Goal: Information Seeking & Learning: Find specific fact

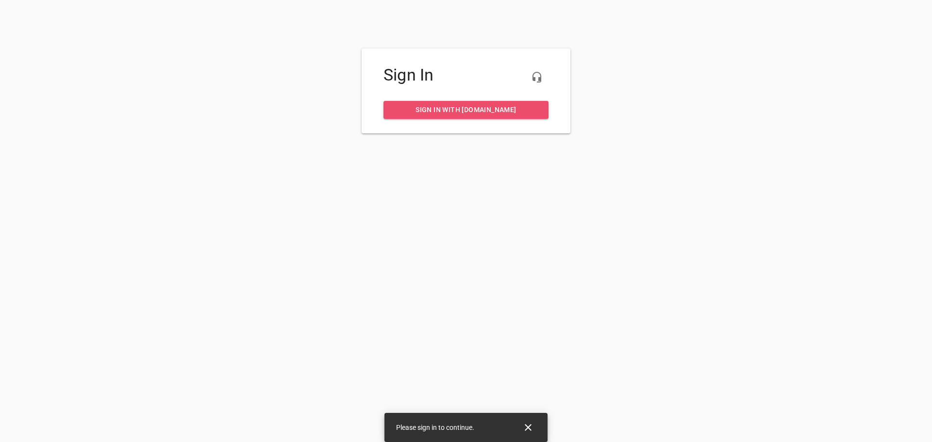
click at [479, 109] on span "Sign in with [DOMAIN_NAME]" at bounding box center [466, 110] width 150 height 12
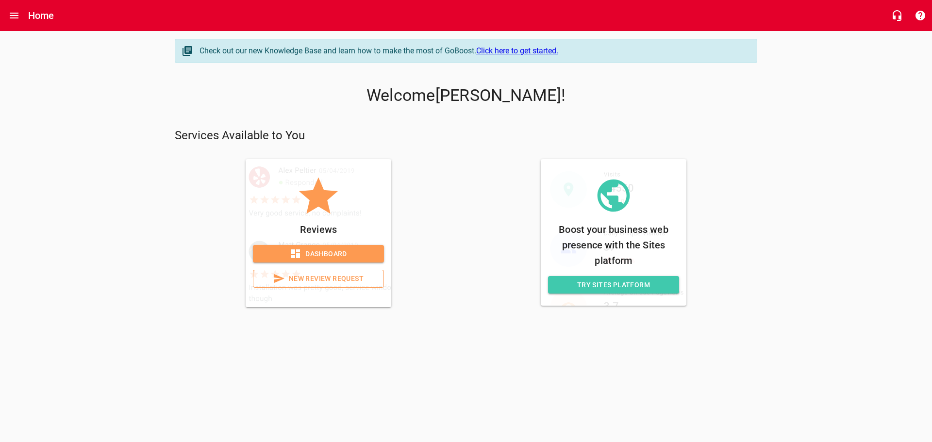
click at [325, 254] on span "Dashboard" at bounding box center [319, 254] width 116 height 12
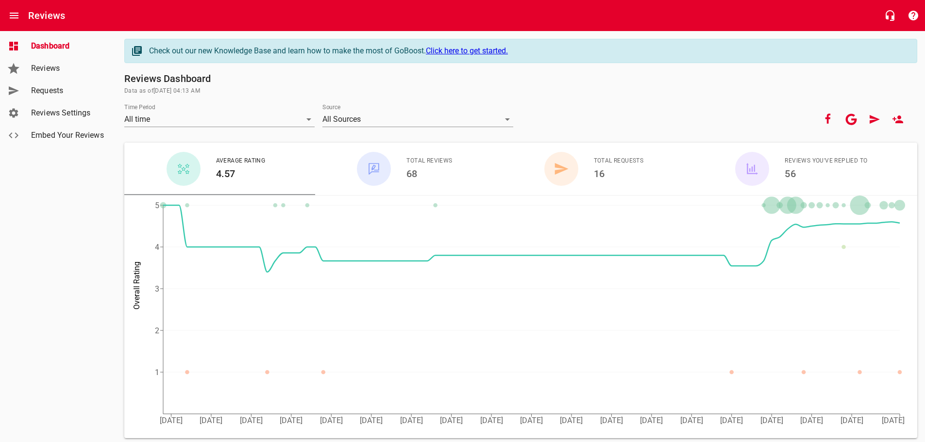
click at [43, 64] on span "Reviews" at bounding box center [68, 69] width 74 height 12
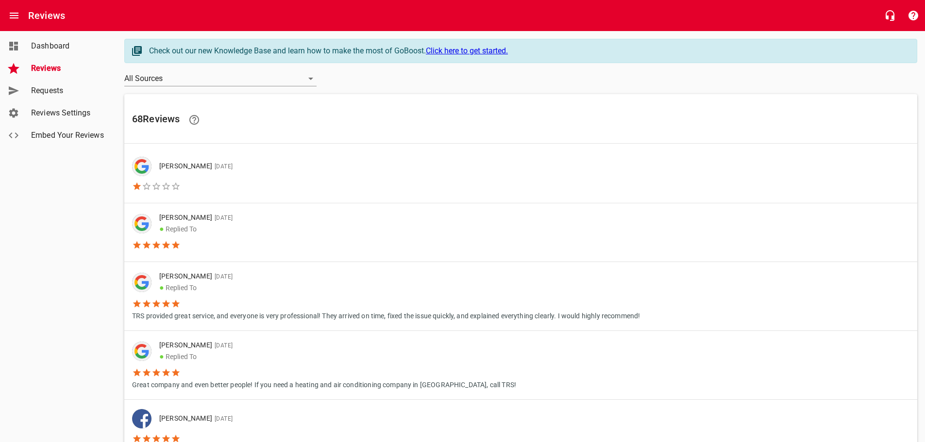
click at [233, 181] on li at bounding box center [186, 184] width 108 height 17
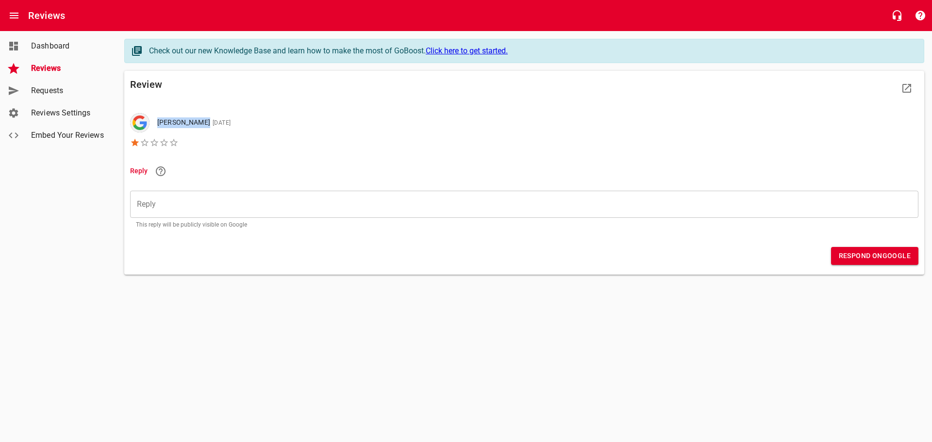
drag, startPoint x: 158, startPoint y: 122, endPoint x: 213, endPoint y: 127, distance: 54.6
click at [213, 127] on p "Mohamad Tayub 08/13/2025" at bounding box center [193, 122] width 73 height 11
copy p "Mohamad Tayub"
click at [238, 138] on li at bounding box center [184, 141] width 108 height 17
drag, startPoint x: 159, startPoint y: 121, endPoint x: 210, endPoint y: 122, distance: 51.0
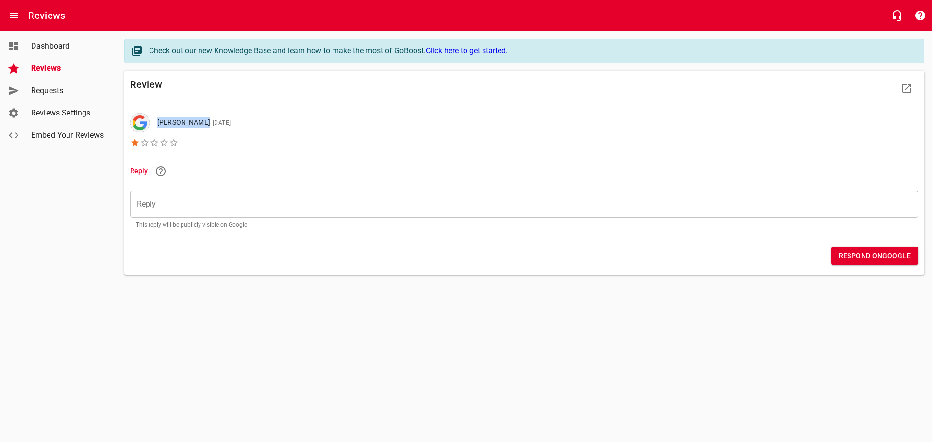
click at [210, 122] on p "Mohamad Tayub 08/13/2025" at bounding box center [193, 122] width 73 height 11
copy p "Mohamad Tayub"
